Goal: Task Accomplishment & Management: Use online tool/utility

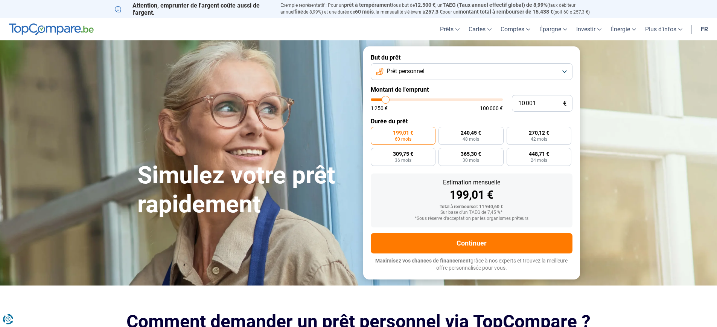
type input "38 750"
type input "38750"
click at [422, 98] on input "range" at bounding box center [437, 99] width 132 height 2
radio input "false"
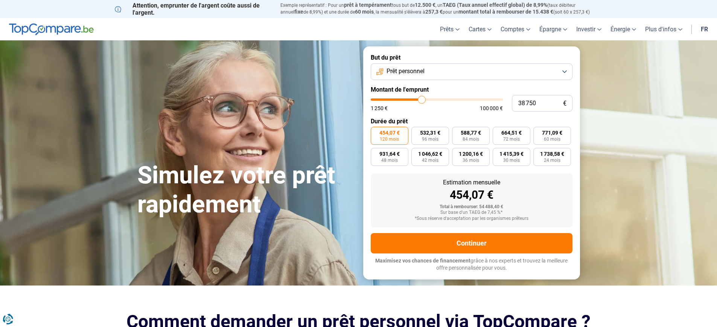
type input "62 500"
type input "62500"
click at [452, 98] on input "range" at bounding box center [437, 99] width 132 height 2
click at [556, 72] on button "Prêt personnel" at bounding box center [472, 71] width 202 height 17
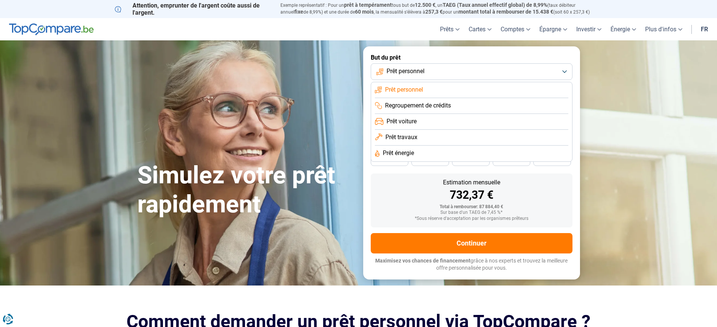
click at [556, 72] on button "Prêt personnel" at bounding box center [472, 71] width 202 height 17
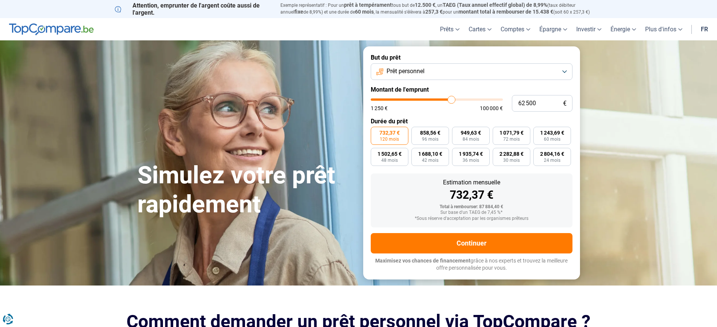
click at [556, 72] on button "Prêt personnel" at bounding box center [472, 71] width 202 height 17
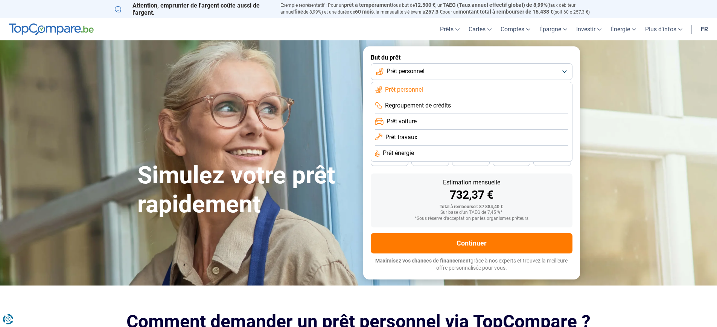
click at [406, 136] on span "Prêt travaux" at bounding box center [402, 137] width 32 height 8
